Goal: Find specific page/section: Find specific page/section

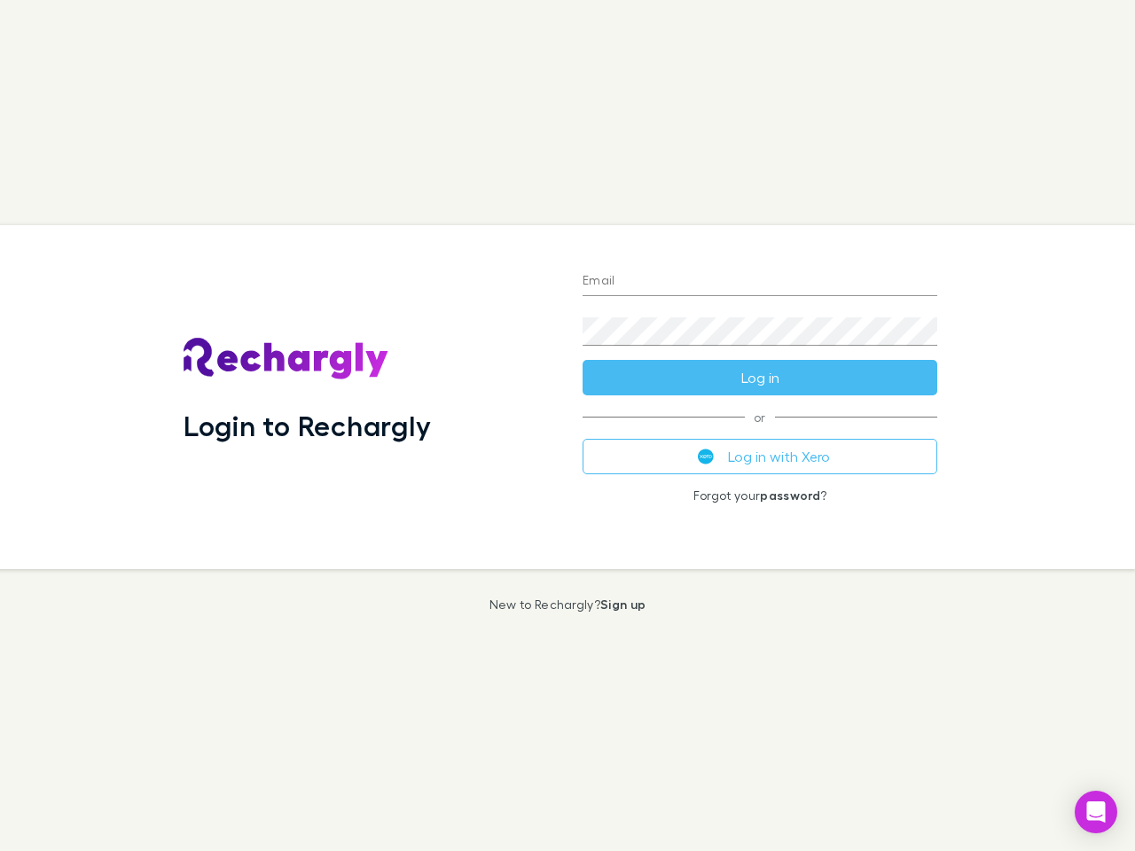
click at [568, 426] on div "Login to Rechargly" at bounding box center [368, 397] width 399 height 344
click at [760, 282] on input "Email" at bounding box center [760, 282] width 355 height 28
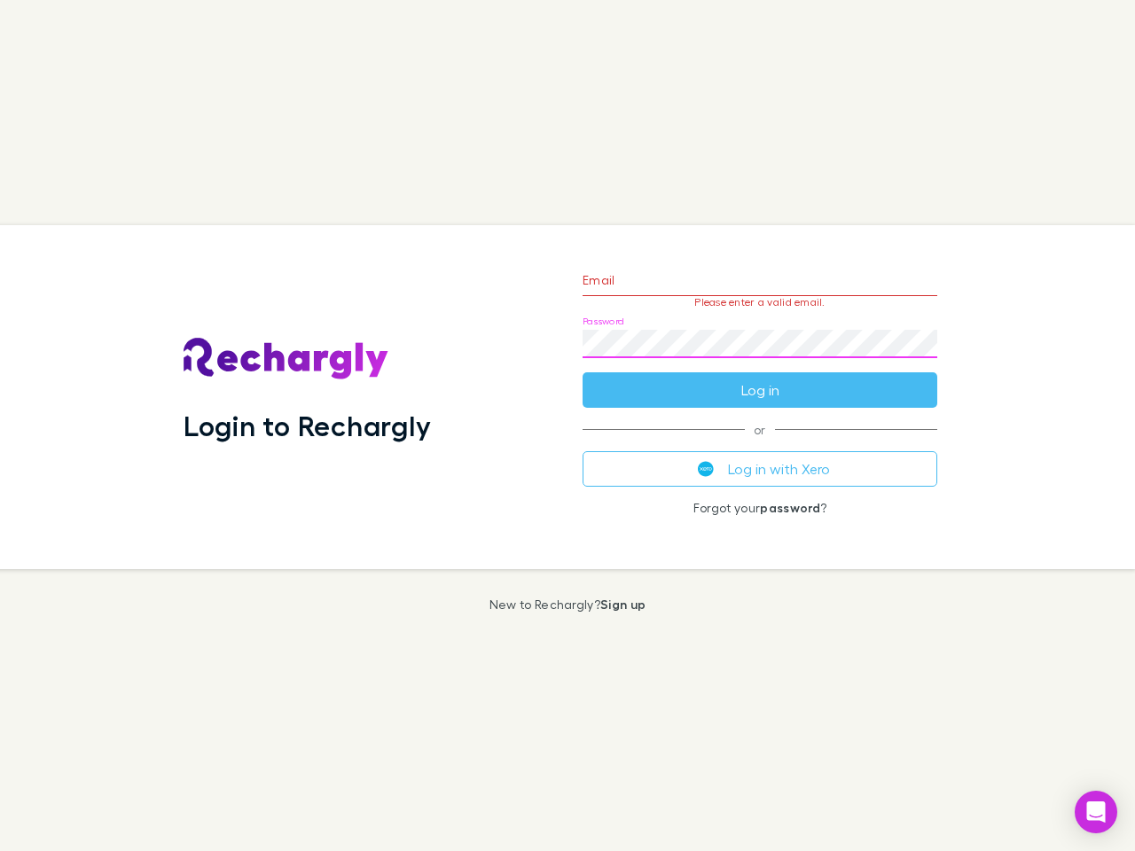
click at [760, 378] on form "Email Please enter a valid email. Password Log in" at bounding box center [760, 331] width 355 height 154
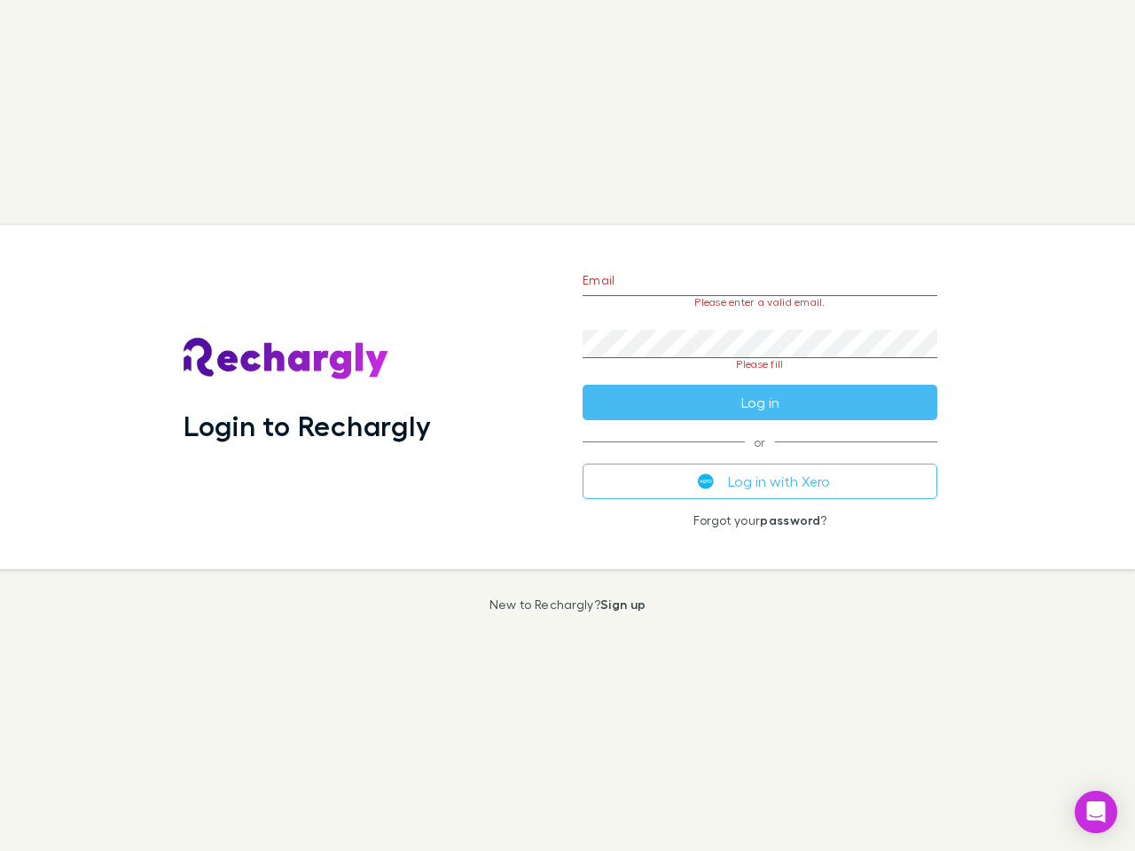
click at [760, 457] on div "Email Please enter a valid email. Password Please fill Log in or Log in with Xe…" at bounding box center [759, 397] width 383 height 344
click at [1096, 812] on icon "Open Intercom Messenger" at bounding box center [1096, 812] width 19 height 21
